Goal: Information Seeking & Learning: Learn about a topic

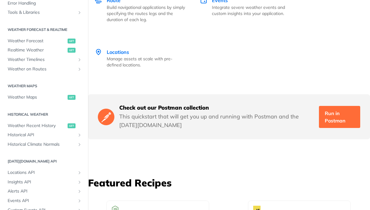
scroll to position [1286, 0]
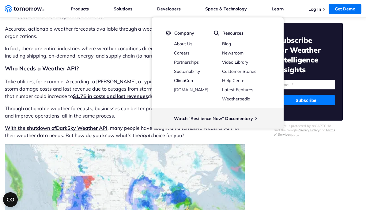
scroll to position [257, 0]
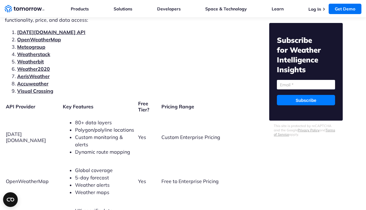
scroll to position [1324, 0]
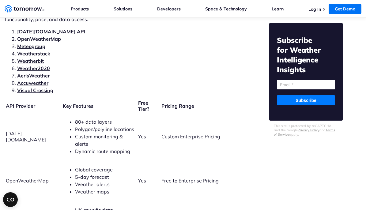
click at [181, 133] on span "Custom Enterprise Pricing" at bounding box center [190, 136] width 59 height 6
click at [179, 133] on td "Custom Enterprise Pricing" at bounding box center [202, 136] width 83 height 47
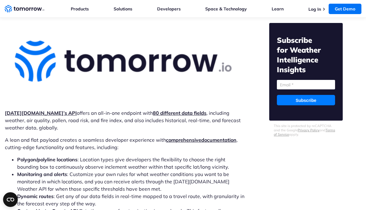
scroll to position [1828, 0]
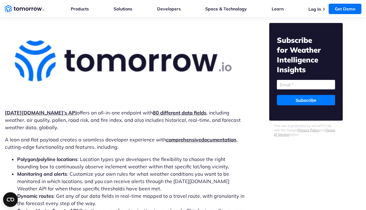
click at [159, 114] on p "Tomorrow.io’s API offers an all-in-one endpoint with 80 different data fields ,…" at bounding box center [125, 120] width 240 height 22
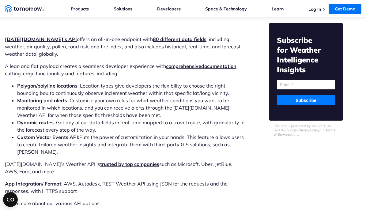
scroll to position [1938, 0]
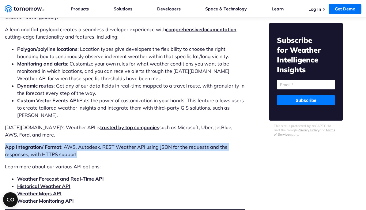
drag, startPoint x: 137, startPoint y: 134, endPoint x: 7, endPoint y: 128, distance: 130.9
click at [97, 143] on p "App Integration/ Format : AWS, Autodesk, REST Weather API using JSON for the re…" at bounding box center [125, 150] width 240 height 15
drag, startPoint x: 114, startPoint y: 138, endPoint x: 219, endPoint y: 133, distance: 105.2
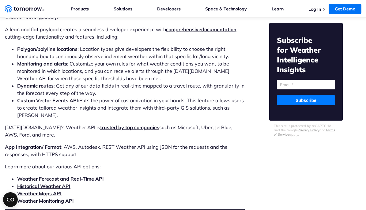
click at [210, 143] on p "App Integration/ Format : AWS, Autodesk, REST Weather API using JSON for the re…" at bounding box center [125, 150] width 240 height 15
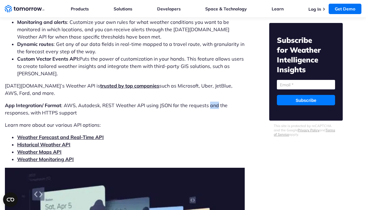
scroll to position [1901, 0]
